Goal: Task Accomplishment & Management: Manage account settings

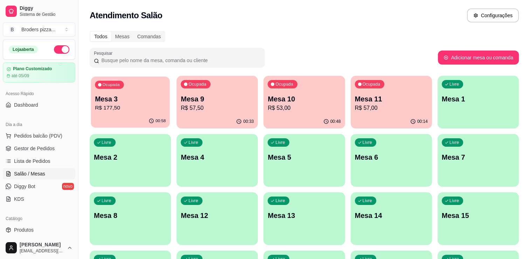
click at [137, 107] on p "R$ 177,50" at bounding box center [130, 108] width 71 height 8
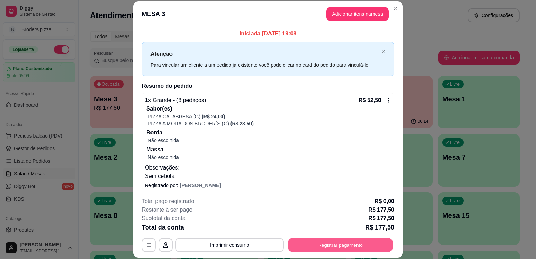
click at [321, 238] on div "**********" at bounding box center [268, 245] width 252 height 14
click at [338, 241] on button "Registrar pagamento" at bounding box center [340, 245] width 104 height 14
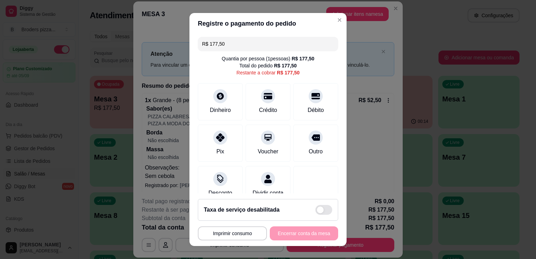
click at [242, 47] on input "R$ 177,50" at bounding box center [268, 44] width 132 height 14
click at [242, 47] on input "R$ 0,00" at bounding box center [268, 44] width 132 height 14
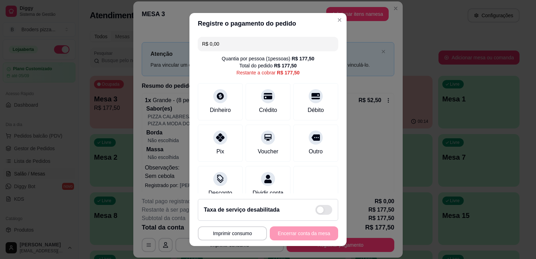
click at [242, 47] on input "R$ 0,00" at bounding box center [268, 44] width 132 height 14
click at [216, 136] on icon at bounding box center [220, 135] width 9 height 9
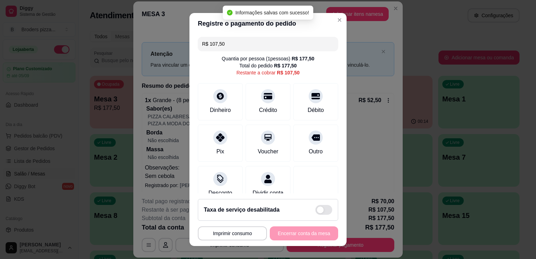
click at [240, 45] on input "R$ 107,50" at bounding box center [268, 44] width 132 height 14
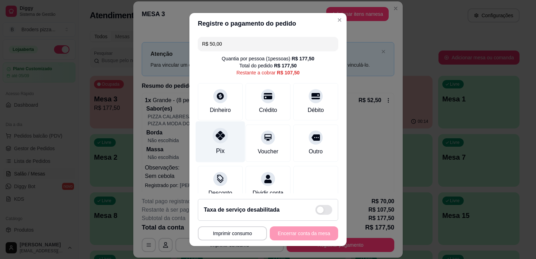
click at [216, 136] on icon at bounding box center [220, 135] width 9 height 9
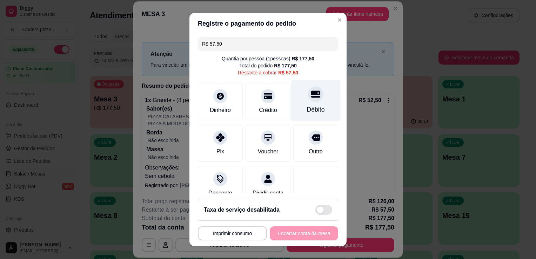
click at [317, 103] on div "Débito" at bounding box center [315, 100] width 49 height 41
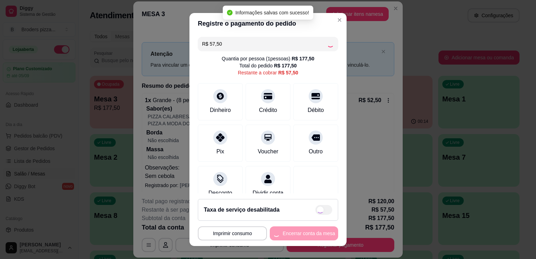
type input "R$ 0,00"
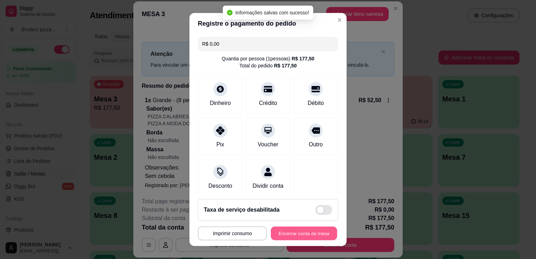
click at [295, 237] on button "Encerrar conta da mesa" at bounding box center [304, 233] width 66 height 14
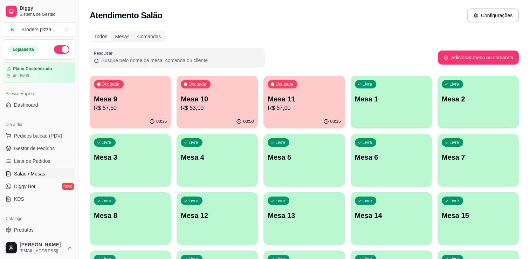
click at [522, 238] on div "Todos Mesas Comandas Pesquisar Adicionar mesa ou comanda Ocupada Mesa 9 R$ 57,5…" at bounding box center [305, 169] width 452 height 285
click at [222, 100] on p "Mesa 10" at bounding box center [217, 98] width 71 height 9
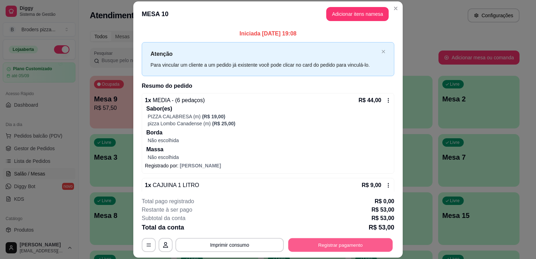
click at [339, 244] on button "Registrar pagamento" at bounding box center [340, 245] width 104 height 14
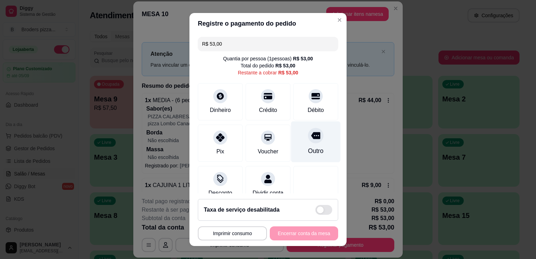
click at [311, 137] on icon at bounding box center [315, 135] width 9 height 9
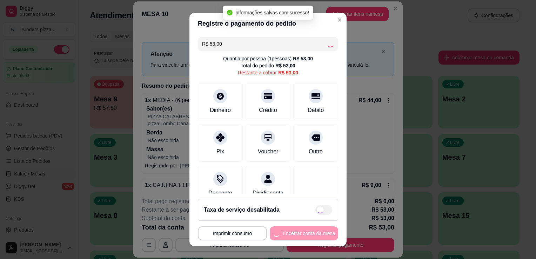
type input "R$ 0,00"
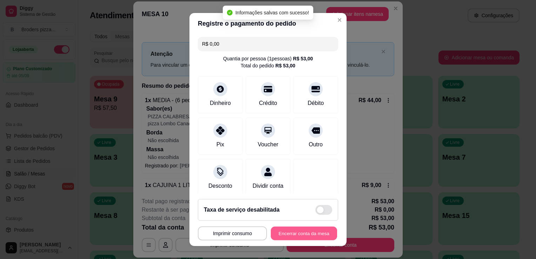
click at [290, 233] on button "Encerrar conta da mesa" at bounding box center [304, 233] width 66 height 14
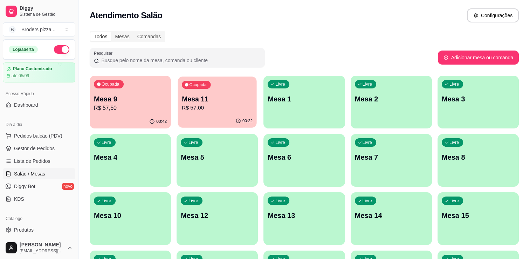
click at [237, 96] on p "Mesa 11" at bounding box center [217, 98] width 71 height 9
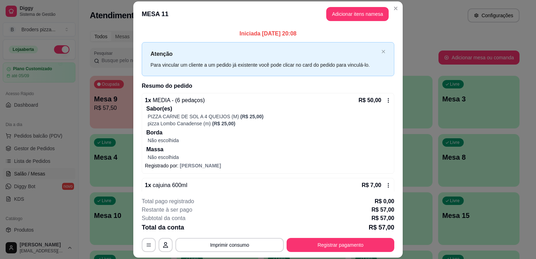
click at [398, 135] on div "**********" at bounding box center [268, 129] width 536 height 259
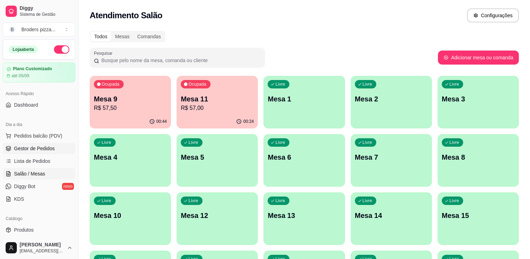
click at [31, 147] on span "Gestor de Pedidos" at bounding box center [34, 148] width 41 height 7
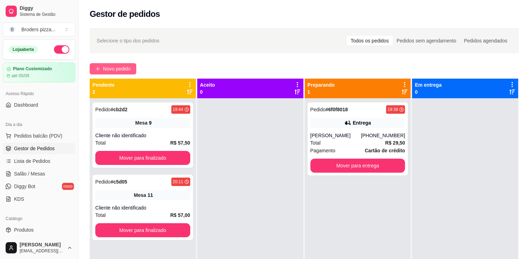
click at [101, 69] on button "Novo pedido" at bounding box center [113, 68] width 47 height 11
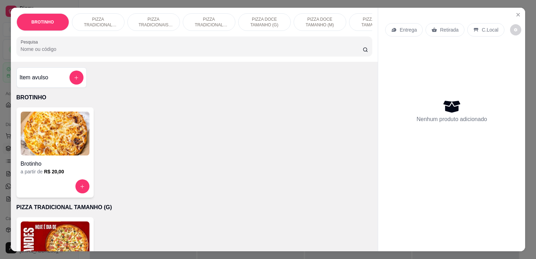
click at [52, 231] on img at bounding box center [55, 243] width 69 height 44
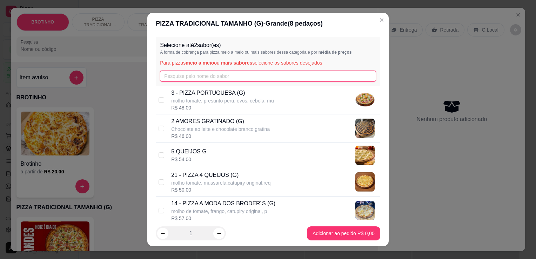
click at [192, 75] on input "text" at bounding box center [268, 75] width 216 height 11
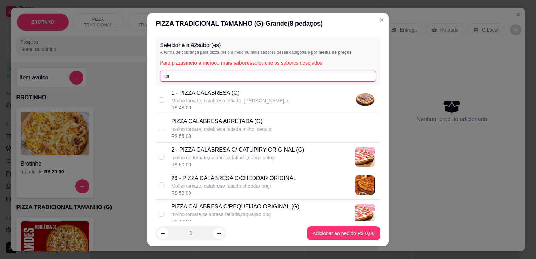
type input "ca"
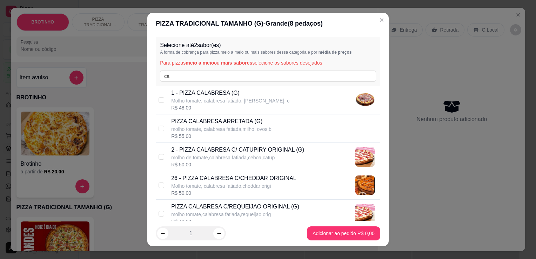
click at [244, 95] on p "1 - PIZZA CALABRESA (G)" at bounding box center [230, 93] width 118 height 8
checkbox input "false"
click at [212, 70] on div "Selecione até 2 sabor(es) A forma de cobrança para pizza meio a meio ou mais sa…" at bounding box center [268, 61] width 224 height 49
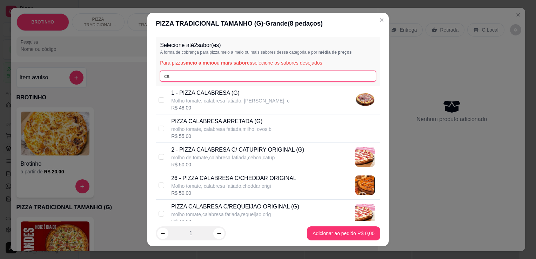
click at [212, 70] on input "ca" at bounding box center [268, 75] width 216 height 11
type input "c"
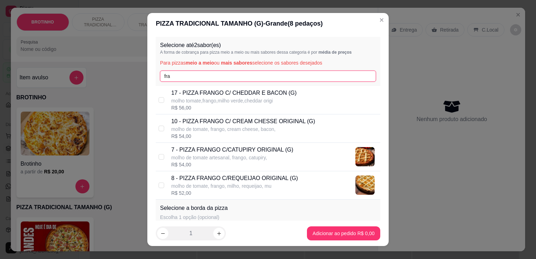
type input "fra"
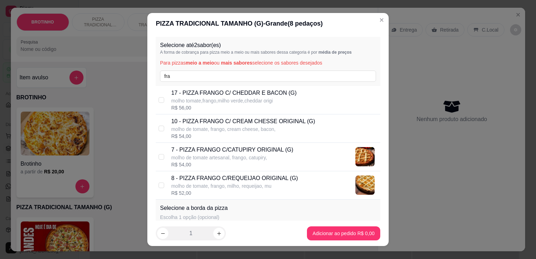
click at [237, 179] on p "8 - PIZZA FRANGO C/REQUEIJAO ORIGINAL (G)" at bounding box center [234, 178] width 127 height 8
checkbox input "true"
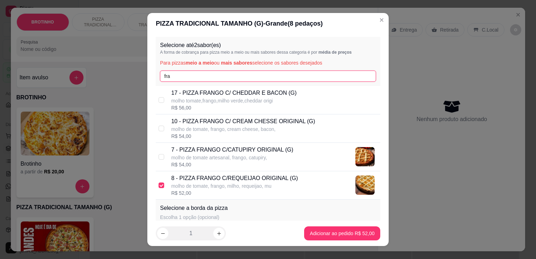
click at [237, 76] on input "fra" at bounding box center [268, 75] width 216 height 11
type input "f"
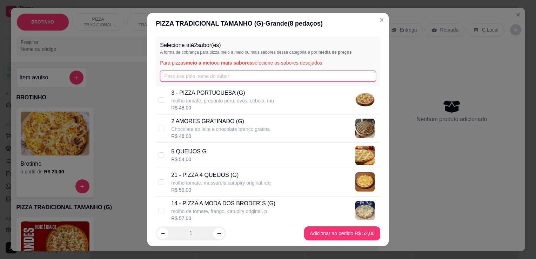
click at [237, 76] on input "text" at bounding box center [268, 75] width 216 height 11
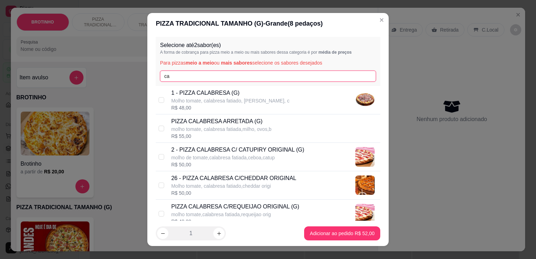
type input "ca"
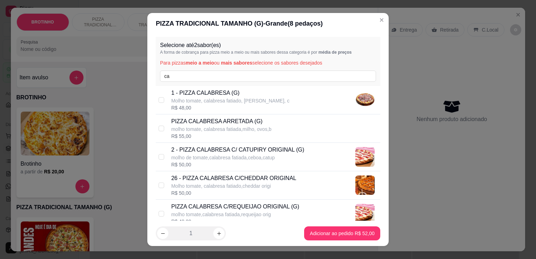
click at [241, 102] on p "Molho tomate, calabresa fatiado, [PERSON_NAME], c" at bounding box center [230, 100] width 118 height 7
checkbox input "true"
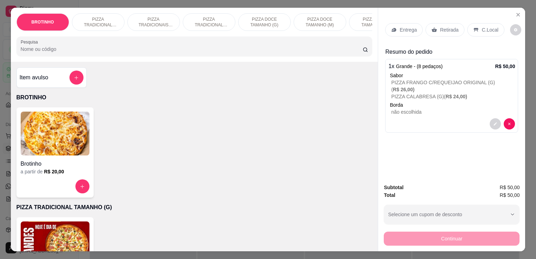
click at [445, 28] on p "Retirada" at bounding box center [449, 29] width 19 height 7
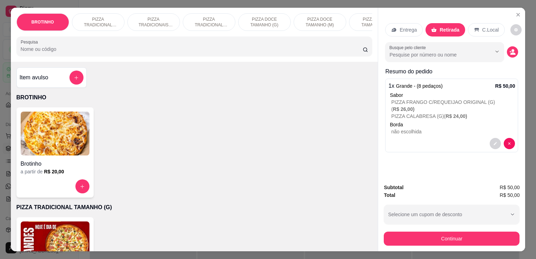
drag, startPoint x: 425, startPoint y: 249, endPoint x: 421, endPoint y: 232, distance: 16.8
click at [421, 232] on div "BROTINHO PIZZA TRADICIONAL TAMANHO (G) PIZZA TRADICIONAIS TAMANHO (M) PIZZA TRA…" at bounding box center [268, 129] width 536 height 259
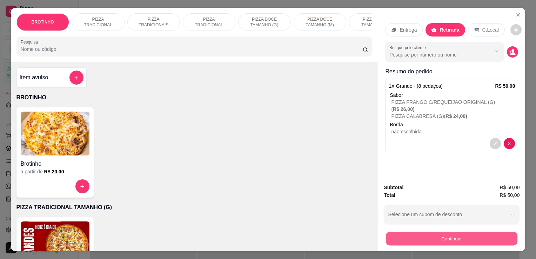
click at [421, 232] on button "Continuar" at bounding box center [451, 238] width 131 height 14
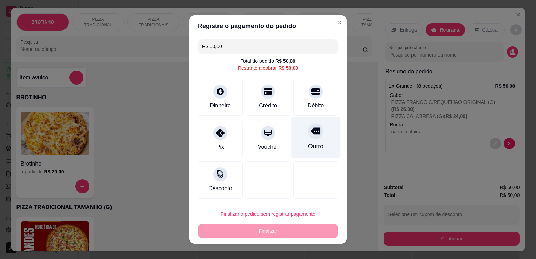
click at [311, 133] on icon at bounding box center [315, 131] width 9 height 7
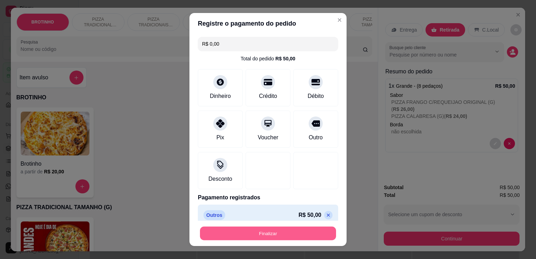
click at [259, 236] on button "Finalizar" at bounding box center [268, 233] width 136 height 14
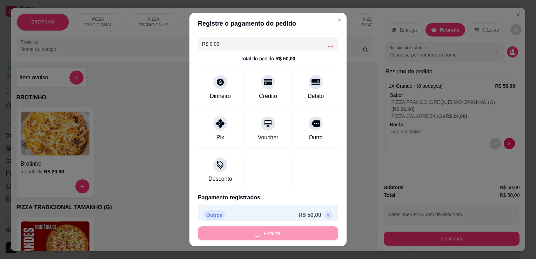
type input "-R$ 50,00"
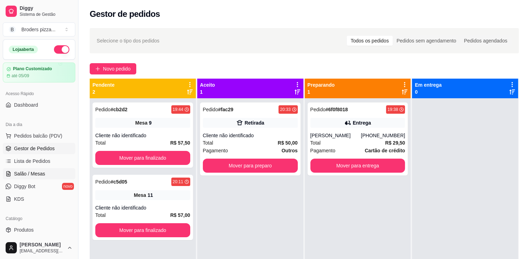
click at [31, 171] on span "Salão / Mesas" at bounding box center [29, 173] width 31 height 7
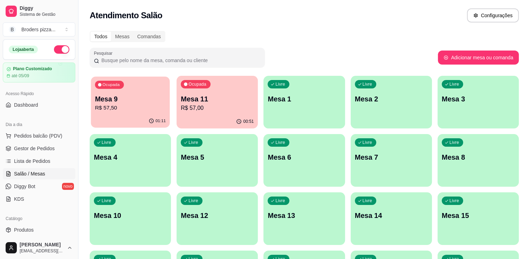
click at [150, 100] on p "Mesa 9" at bounding box center [130, 98] width 71 height 9
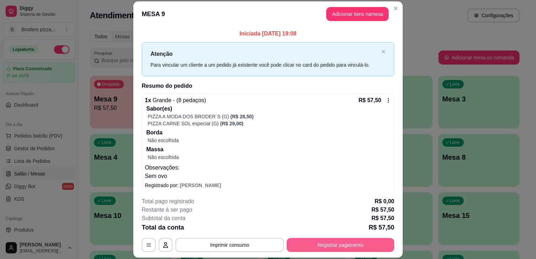
click at [306, 243] on button "Registrar pagamento" at bounding box center [340, 245] width 108 height 14
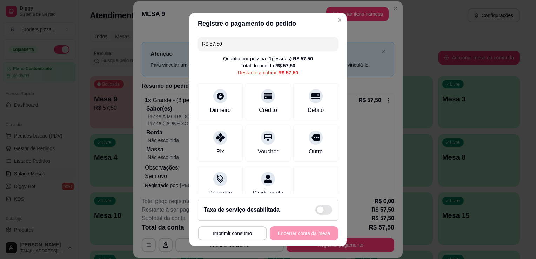
click at [232, 49] on input "R$ 57,50" at bounding box center [268, 44] width 132 height 14
click at [232, 48] on input "R$ 0,00" at bounding box center [268, 44] width 132 height 14
click at [217, 160] on div "Pix" at bounding box center [220, 141] width 49 height 41
click at [211, 106] on div "Dinheiro" at bounding box center [220, 109] width 23 height 9
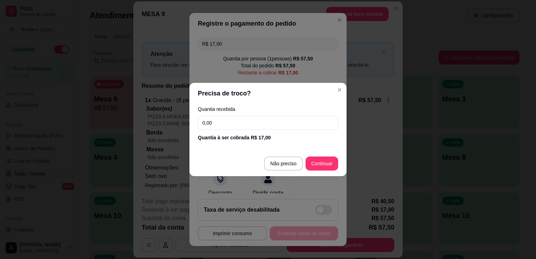
click at [285, 172] on footer "Não preciso Continuar" at bounding box center [267, 163] width 157 height 25
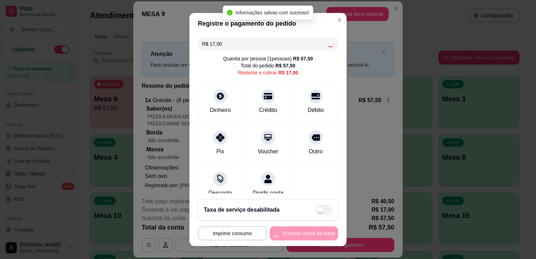
type input "R$ 0,00"
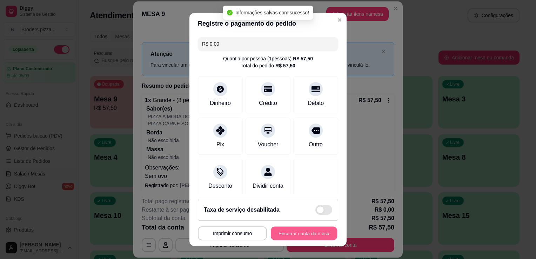
click at [310, 231] on button "Encerrar conta da mesa" at bounding box center [304, 233] width 66 height 14
click at [310, 231] on div "**********" at bounding box center [268, 233] width 140 height 14
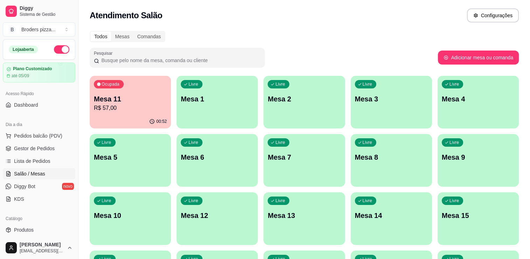
click at [17, 168] on link "Salão / Mesas" at bounding box center [39, 173] width 73 height 11
click at [162, 97] on p "Mesa 11" at bounding box center [130, 98] width 71 height 9
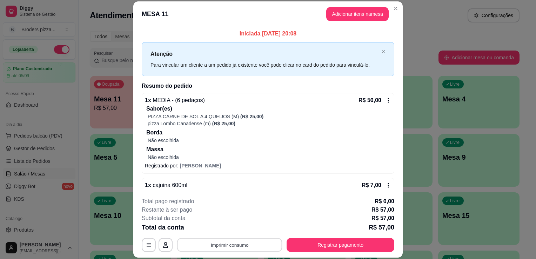
click at [230, 246] on button "Imprimir consumo" at bounding box center [229, 245] width 105 height 14
click at [208, 233] on button "IMPRESSORA" at bounding box center [228, 228] width 49 height 11
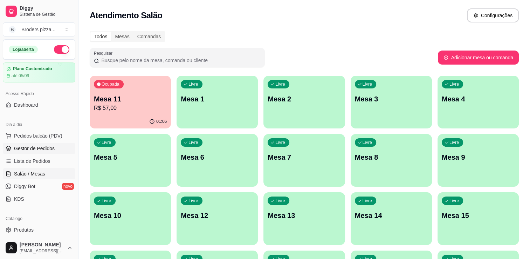
click at [48, 145] on span "Gestor de Pedidos" at bounding box center [34, 148] width 41 height 7
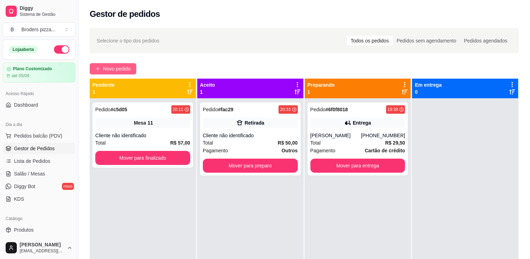
click at [122, 64] on button "Novo pedido" at bounding box center [113, 68] width 47 height 11
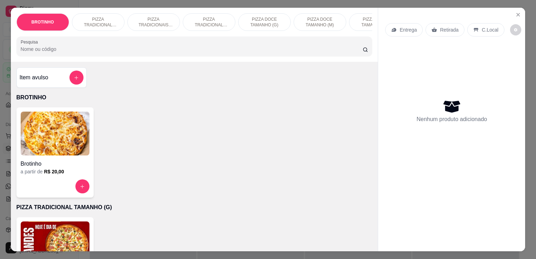
click at [55, 238] on img at bounding box center [55, 243] width 69 height 44
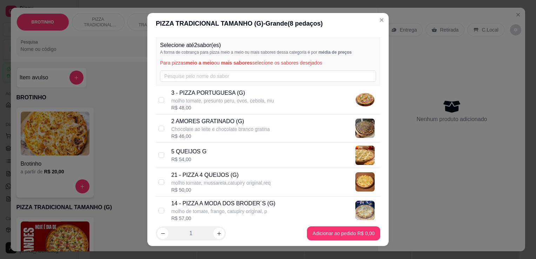
click at [230, 201] on p "14 - PIZZA A MODA DOS BRODER´S (G)" at bounding box center [223, 203] width 104 height 8
checkbox input "true"
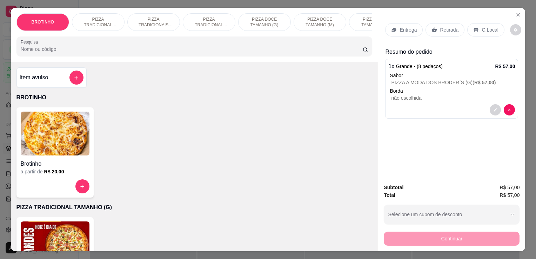
click at [395, 28] on div "Entrega" at bounding box center [404, 29] width 38 height 13
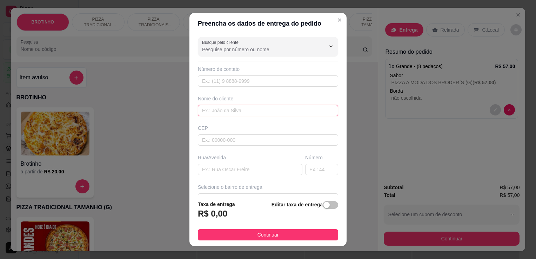
click at [226, 111] on input "text" at bounding box center [268, 110] width 140 height 11
type input "i"
click at [255, 172] on input "text" at bounding box center [250, 169] width 104 height 11
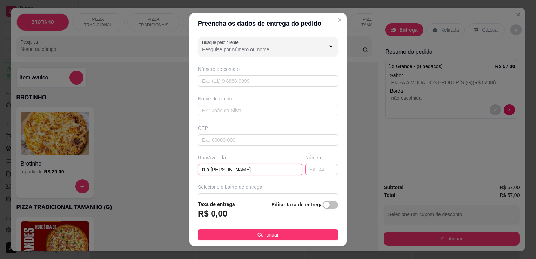
type input "rua [PERSON_NAME]"
click at [315, 167] on input "text" at bounding box center [321, 169] width 33 height 11
type input "1460"
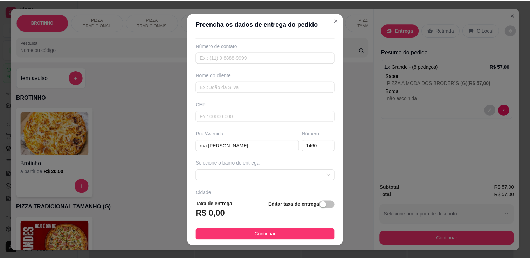
scroll to position [27, 0]
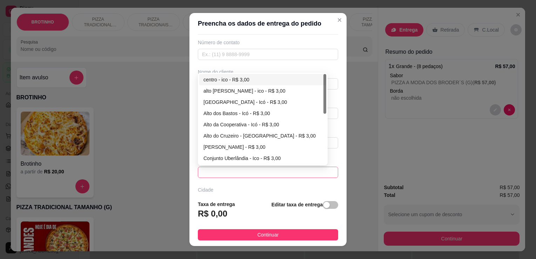
click at [310, 172] on span at bounding box center [268, 172] width 132 height 11
click at [237, 78] on div "centro - ico - R$ 3,00" at bounding box center [262, 80] width 118 height 8
type input "ico"
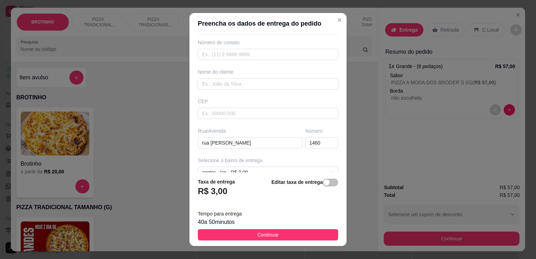
click at [238, 241] on footer "Taxa de entrega R$ 3,00 Editar taxa de entrega Tempo para entrega 40 a 50 minut…" at bounding box center [267, 209] width 157 height 74
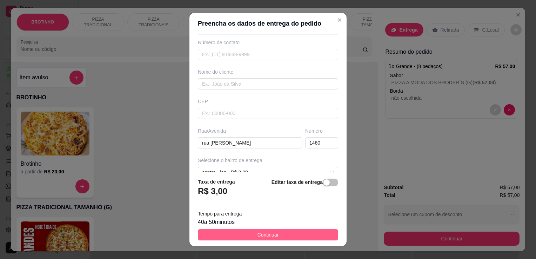
click at [239, 240] on button "Continuar" at bounding box center [268, 234] width 140 height 11
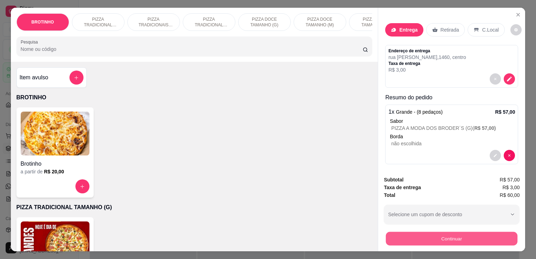
click at [400, 231] on button "Continuar" at bounding box center [451, 238] width 131 height 14
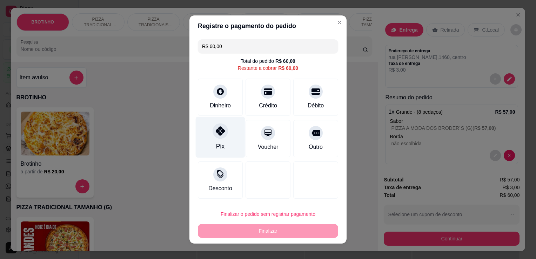
click at [225, 134] on div "Pix" at bounding box center [220, 137] width 49 height 41
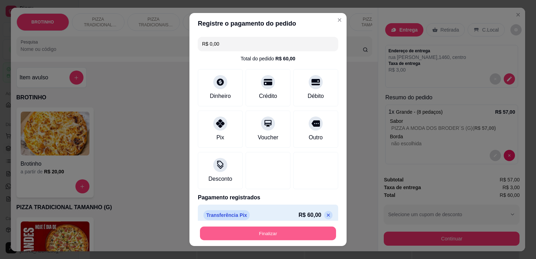
click at [273, 226] on button "Finalizar" at bounding box center [268, 233] width 136 height 14
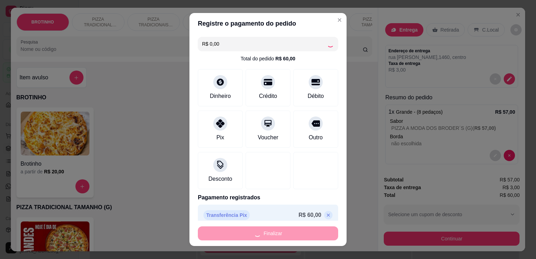
type input "-R$ 60,00"
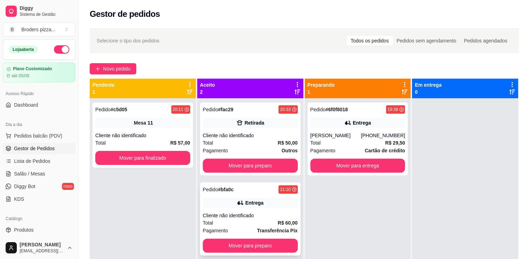
click at [264, 202] on div "Entrega" at bounding box center [250, 203] width 95 height 10
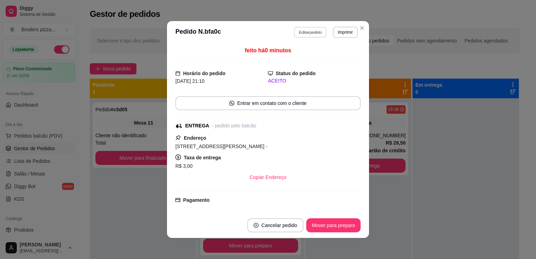
click at [314, 33] on button "Editar pedido" at bounding box center [310, 32] width 33 height 11
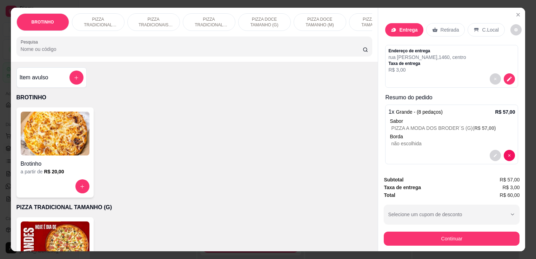
click at [318, 53] on input "Pesquisa" at bounding box center [192, 49] width 342 height 7
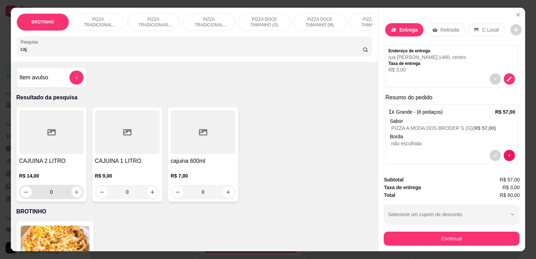
type input "caj"
click at [77, 197] on button "increase-product-quantity" at bounding box center [76, 192] width 11 height 11
type input "1"
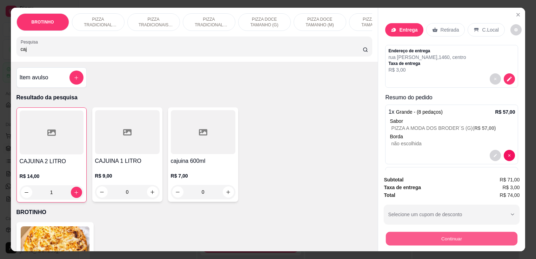
click at [476, 237] on button "Continuar" at bounding box center [451, 238] width 131 height 14
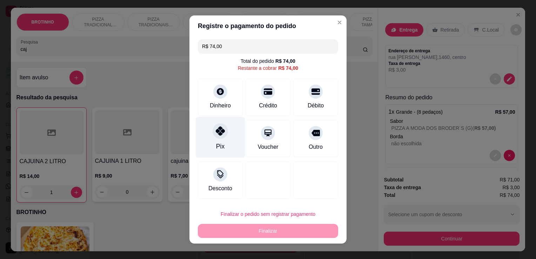
click at [230, 139] on div "Pix" at bounding box center [220, 137] width 49 height 41
type input "R$ 0,00"
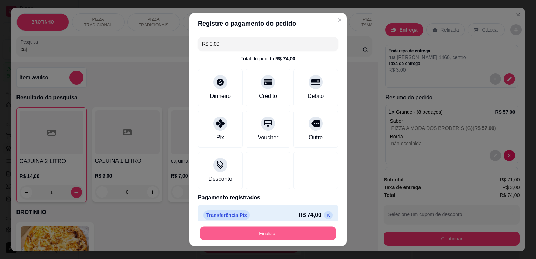
click at [251, 230] on button "Finalizar" at bounding box center [268, 233] width 136 height 14
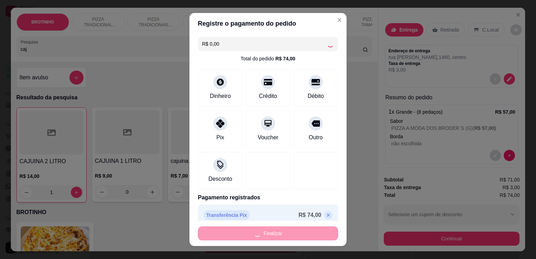
type input "0"
type input "-R$ 74,00"
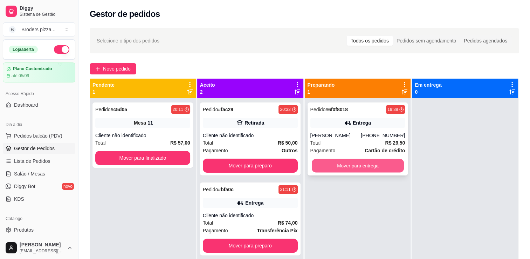
click at [379, 165] on button "Mover para entrega" at bounding box center [358, 166] width 92 height 14
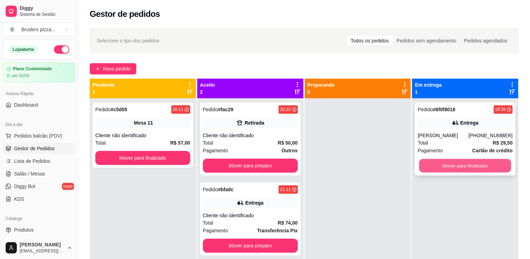
click at [440, 161] on button "Mover para finalizado" at bounding box center [465, 166] width 92 height 14
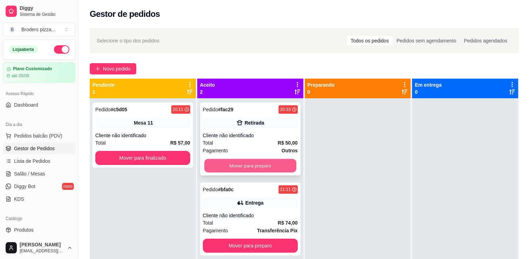
click at [288, 159] on button "Mover para preparo" at bounding box center [250, 166] width 92 height 14
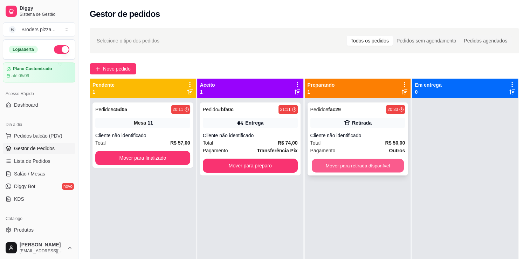
click at [348, 162] on button "Mover para retirada disponível" at bounding box center [358, 166] width 92 height 14
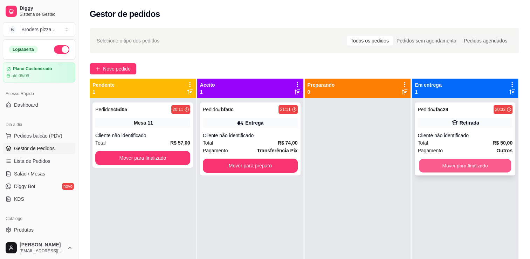
click at [442, 167] on button "Mover para finalizado" at bounding box center [465, 166] width 92 height 14
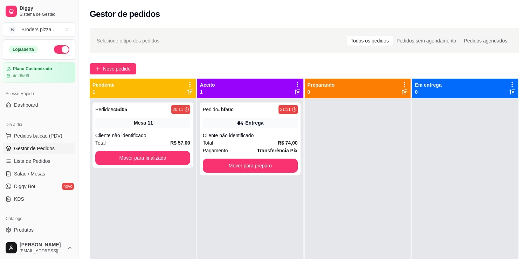
click at [57, 47] on button "button" at bounding box center [61, 49] width 15 height 8
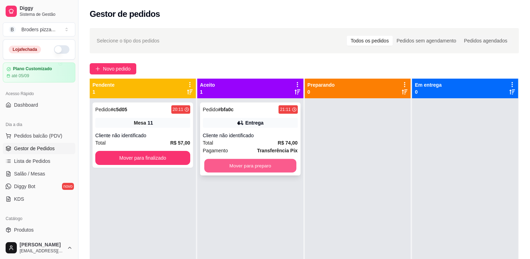
click at [281, 169] on button "Mover para preparo" at bounding box center [250, 166] width 92 height 14
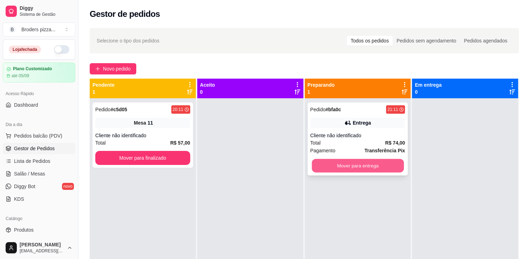
click at [354, 167] on button "Mover para entrega" at bounding box center [358, 166] width 92 height 14
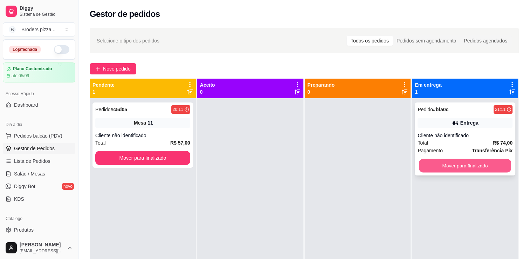
click at [422, 164] on button "Mover para finalizado" at bounding box center [465, 166] width 92 height 14
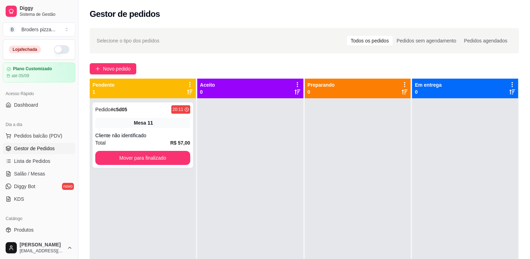
click at [58, 47] on button "button" at bounding box center [61, 49] width 15 height 8
click at [10, 171] on icon at bounding box center [9, 174] width 6 height 6
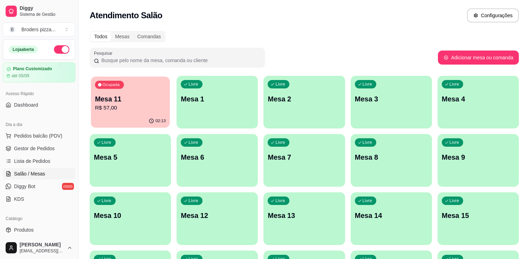
click at [131, 117] on div "02:13" at bounding box center [130, 120] width 79 height 13
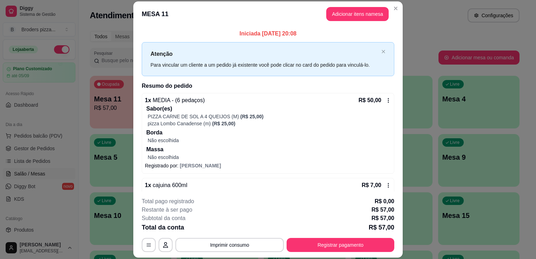
click at [380, 103] on div "R$ 50,00" at bounding box center [374, 100] width 33 height 8
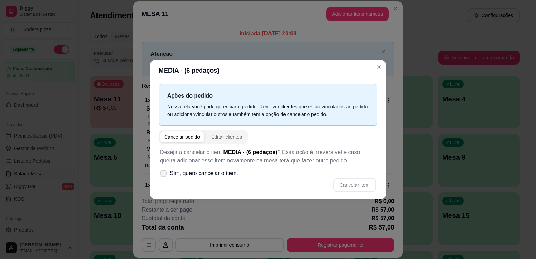
click at [209, 176] on span "Sim, quero cancelar o item." at bounding box center [204, 173] width 68 height 8
click at [164, 176] on input "Sim, quero cancelar o item." at bounding box center [162, 177] width 5 height 5
checkbox input "true"
click at [360, 181] on button "Cancelar item" at bounding box center [354, 185] width 42 height 14
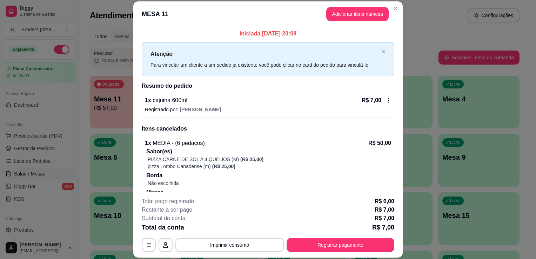
click at [385, 101] on icon at bounding box center [388, 100] width 6 height 6
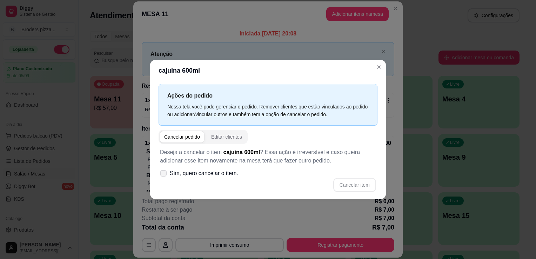
click at [205, 175] on span "Sim, quero cancelar o item." at bounding box center [204, 173] width 68 height 8
click at [164, 175] on input "Sim, quero cancelar o item." at bounding box center [162, 177] width 5 height 5
checkbox input "true"
click at [344, 180] on button "Cancelar item" at bounding box center [354, 185] width 42 height 14
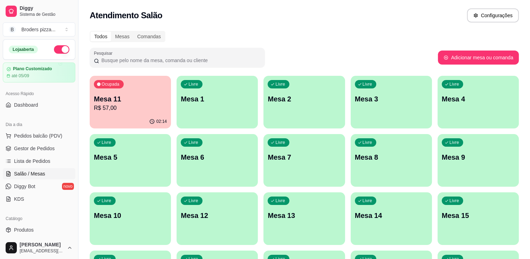
click at [103, 82] on p "Ocupada" at bounding box center [111, 84] width 18 height 6
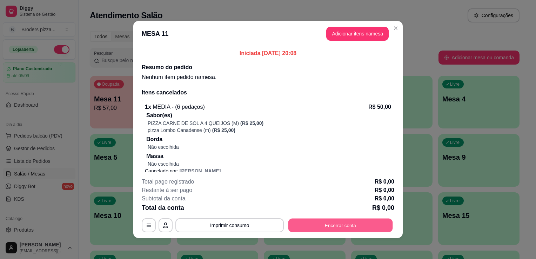
click at [368, 229] on button "Encerrar conta" at bounding box center [340, 225] width 104 height 14
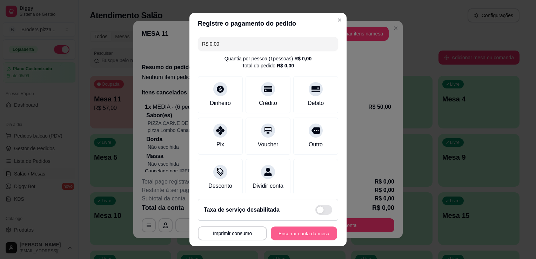
click at [319, 234] on button "Encerrar conta da mesa" at bounding box center [304, 233] width 66 height 14
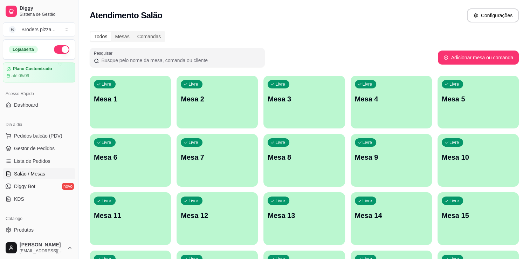
click at [56, 53] on button "button" at bounding box center [61, 49] width 15 height 8
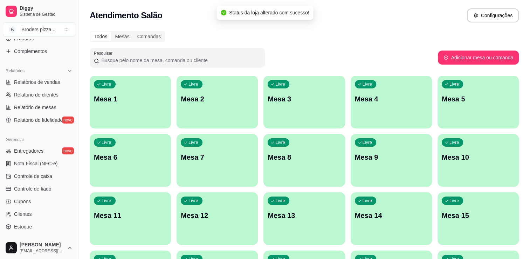
scroll to position [210, 0]
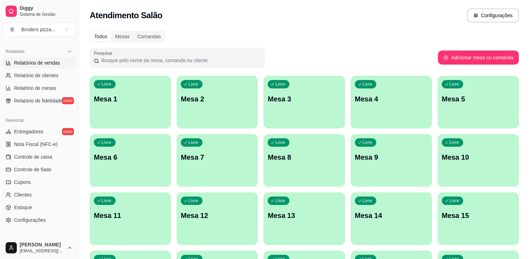
click at [56, 60] on span "Relatórios de vendas" at bounding box center [37, 62] width 46 height 7
select select "ALL"
select select "0"
